Goal: Transaction & Acquisition: Purchase product/service

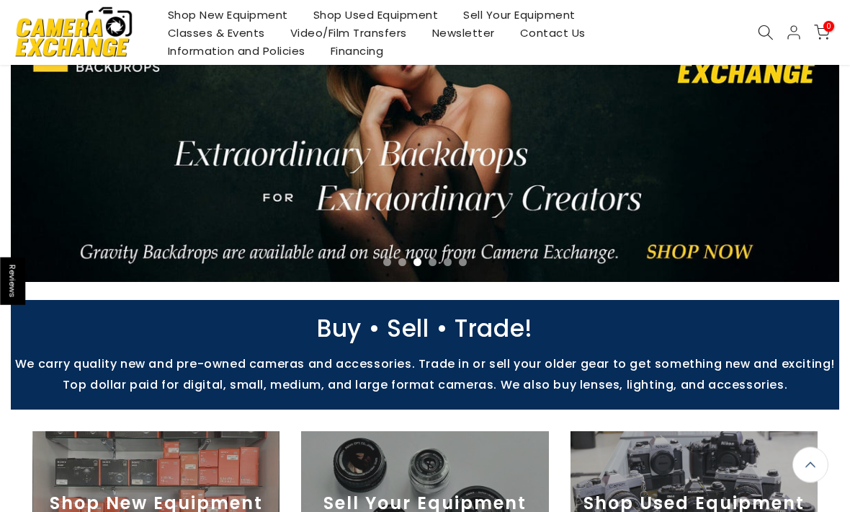
scroll to position [89, 0]
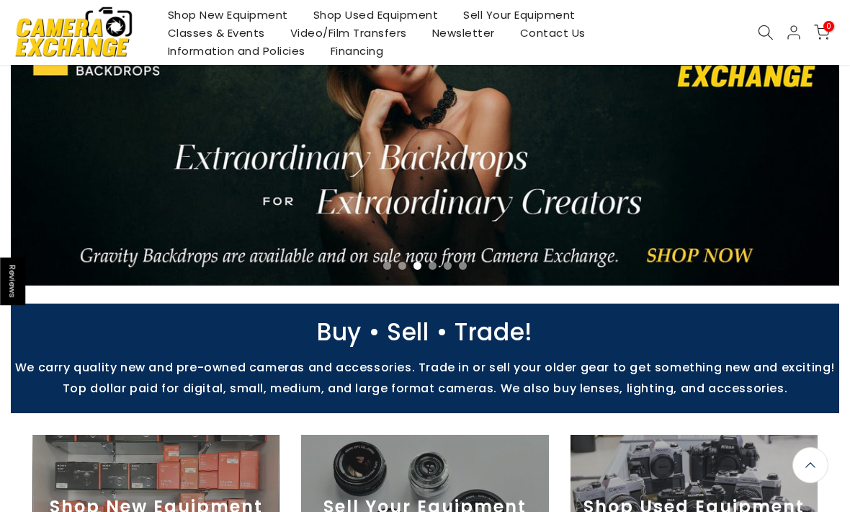
click at [362, 12] on link "Shop Used Equipment" at bounding box center [375, 15] width 151 height 18
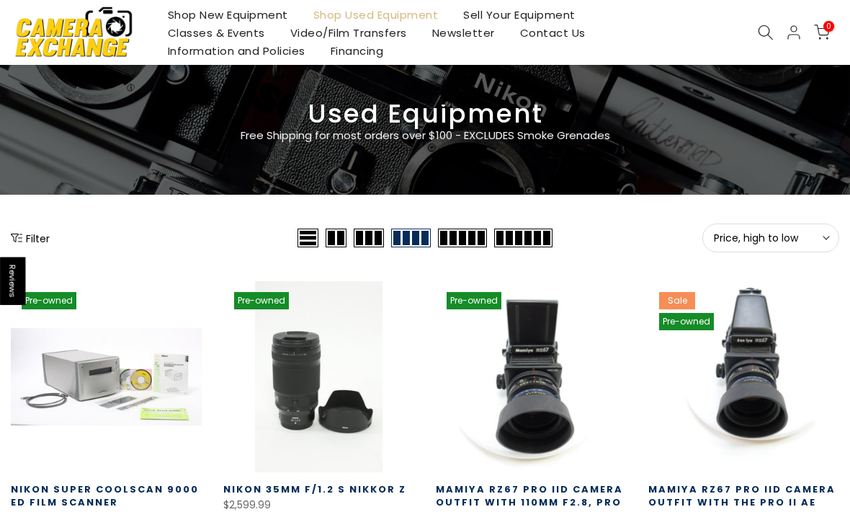
scroll to position [43, 0]
click at [39, 239] on button "Filter" at bounding box center [30, 238] width 39 height 14
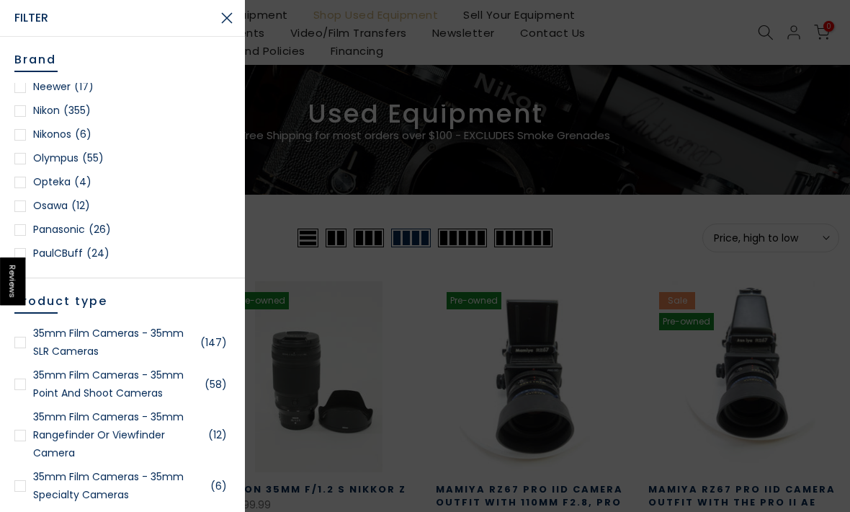
scroll to position [1242, 0]
click at [25, 112] on div at bounding box center [20, 110] width 12 height 12
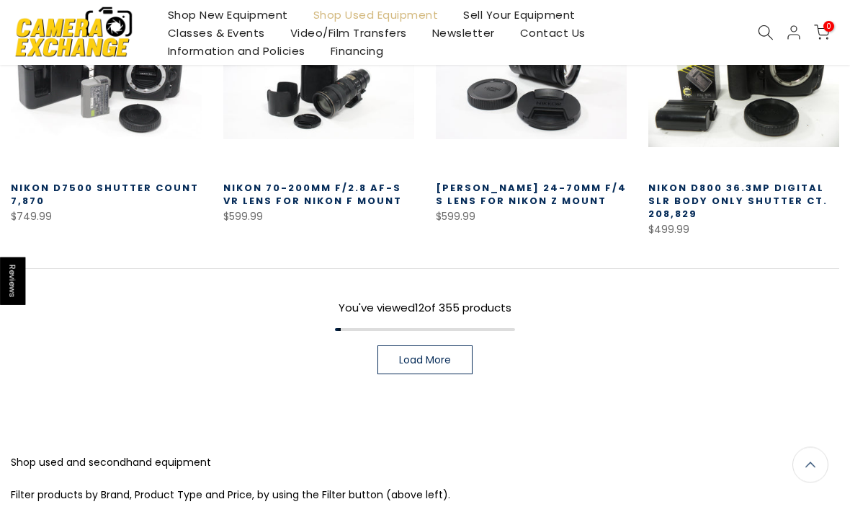
scroll to position [978, 0]
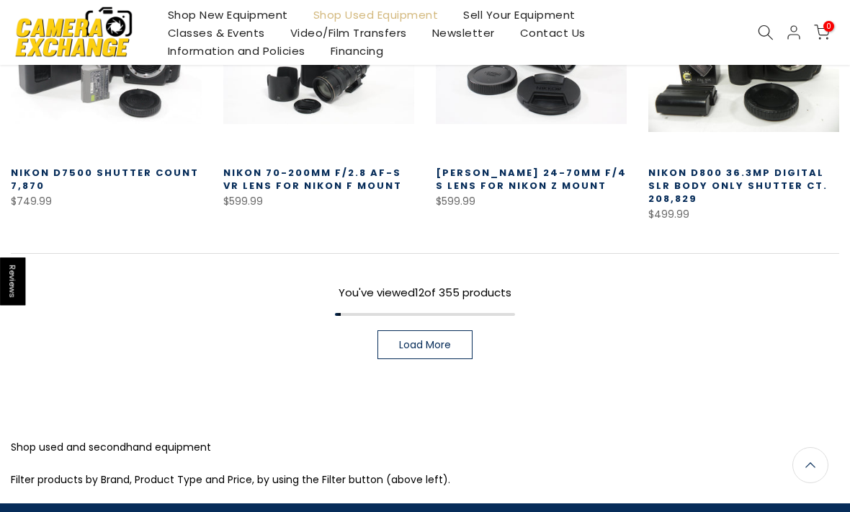
click at [434, 342] on span "Load More" at bounding box center [425, 344] width 52 height 10
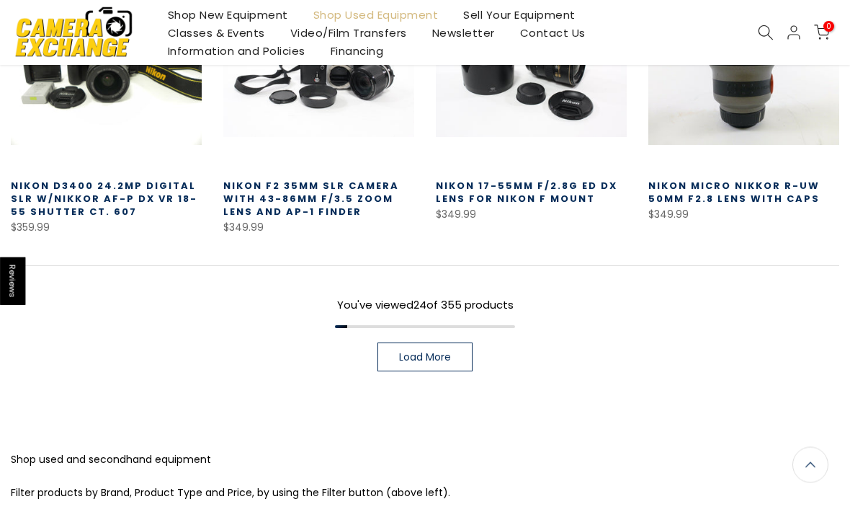
scroll to position [1807, 0]
click at [439, 352] on span "Load More" at bounding box center [425, 357] width 52 height 10
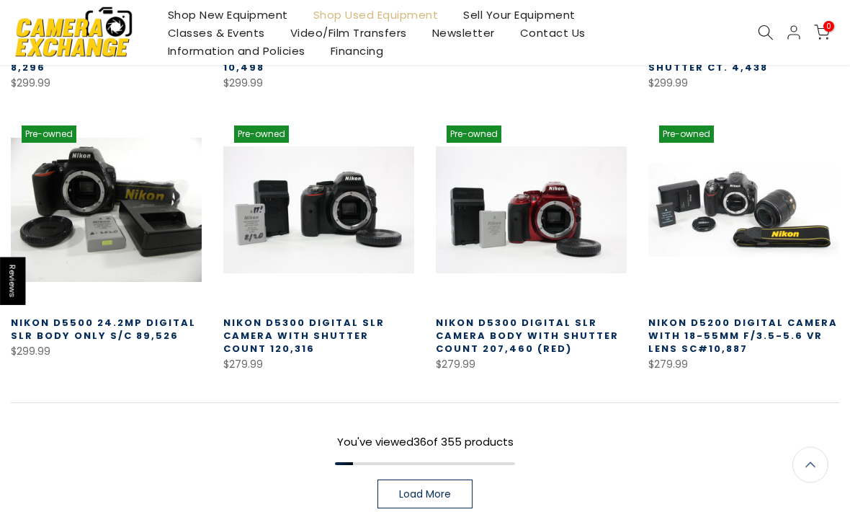
scroll to position [2510, 0]
click at [429, 491] on span "Load More" at bounding box center [425, 494] width 52 height 10
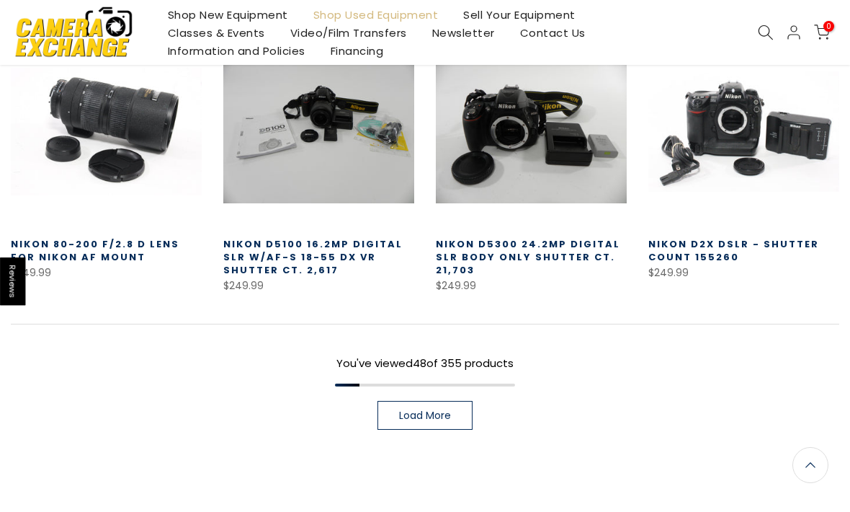
scroll to position [3429, 0]
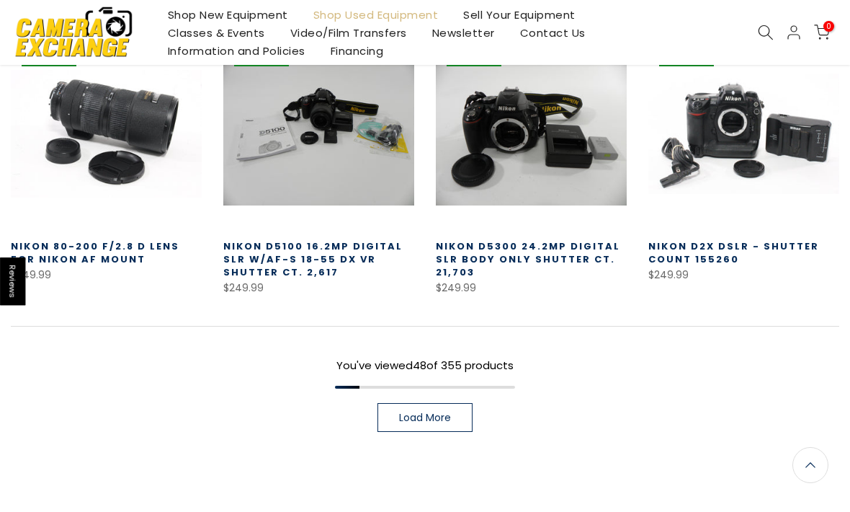
click at [404, 429] on link "Load More" at bounding box center [425, 417] width 95 height 29
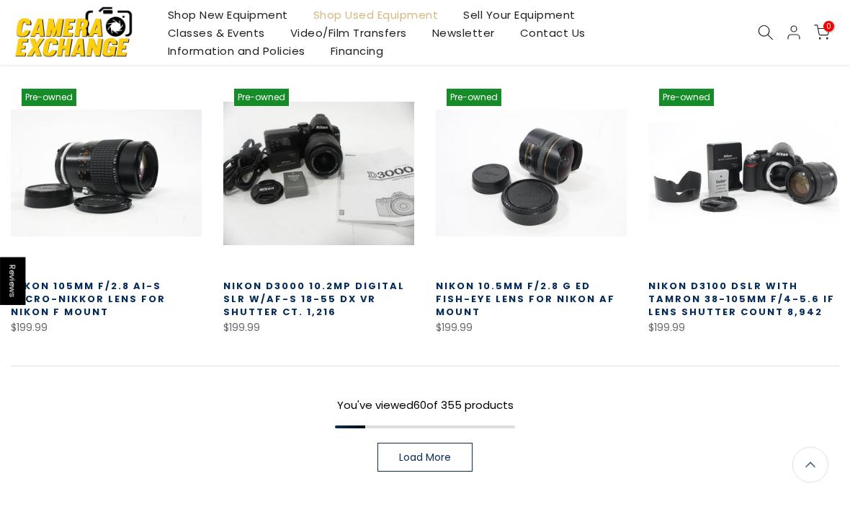
scroll to position [4231, 0]
click at [437, 459] on span "Load More" at bounding box center [425, 457] width 52 height 10
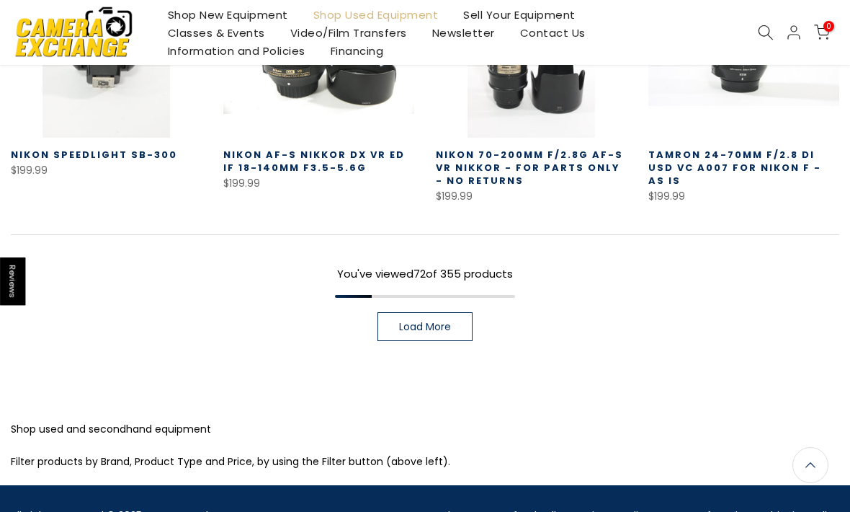
scroll to position [5198, 0]
